Goal: Find specific page/section: Find specific page/section

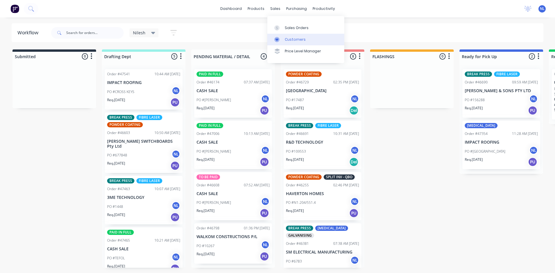
click at [286, 34] on link "Customers" at bounding box center [305, 40] width 77 height 12
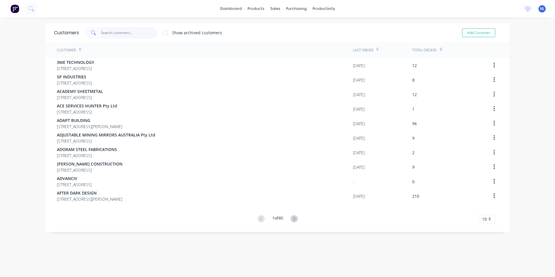
click at [113, 32] on input "text" at bounding box center [129, 33] width 57 height 12
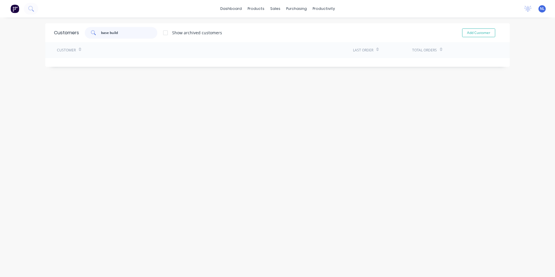
type input "base build"
click at [156, 34] on div "base build Show archived customers" at bounding box center [150, 33] width 143 height 12
click at [161, 32] on div at bounding box center [166, 33] width 12 height 12
click at [137, 35] on input "base build" at bounding box center [129, 33] width 57 height 12
click at [146, 34] on input "base build" at bounding box center [129, 33] width 57 height 12
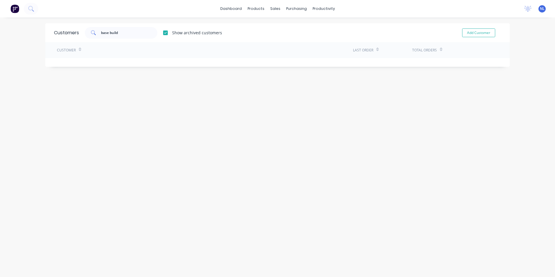
click at [0, 73] on html "dashboard products sales purchasing productivity dashboard products Product Cat…" at bounding box center [277, 138] width 555 height 277
